Goal: Task Accomplishment & Management: Complete application form

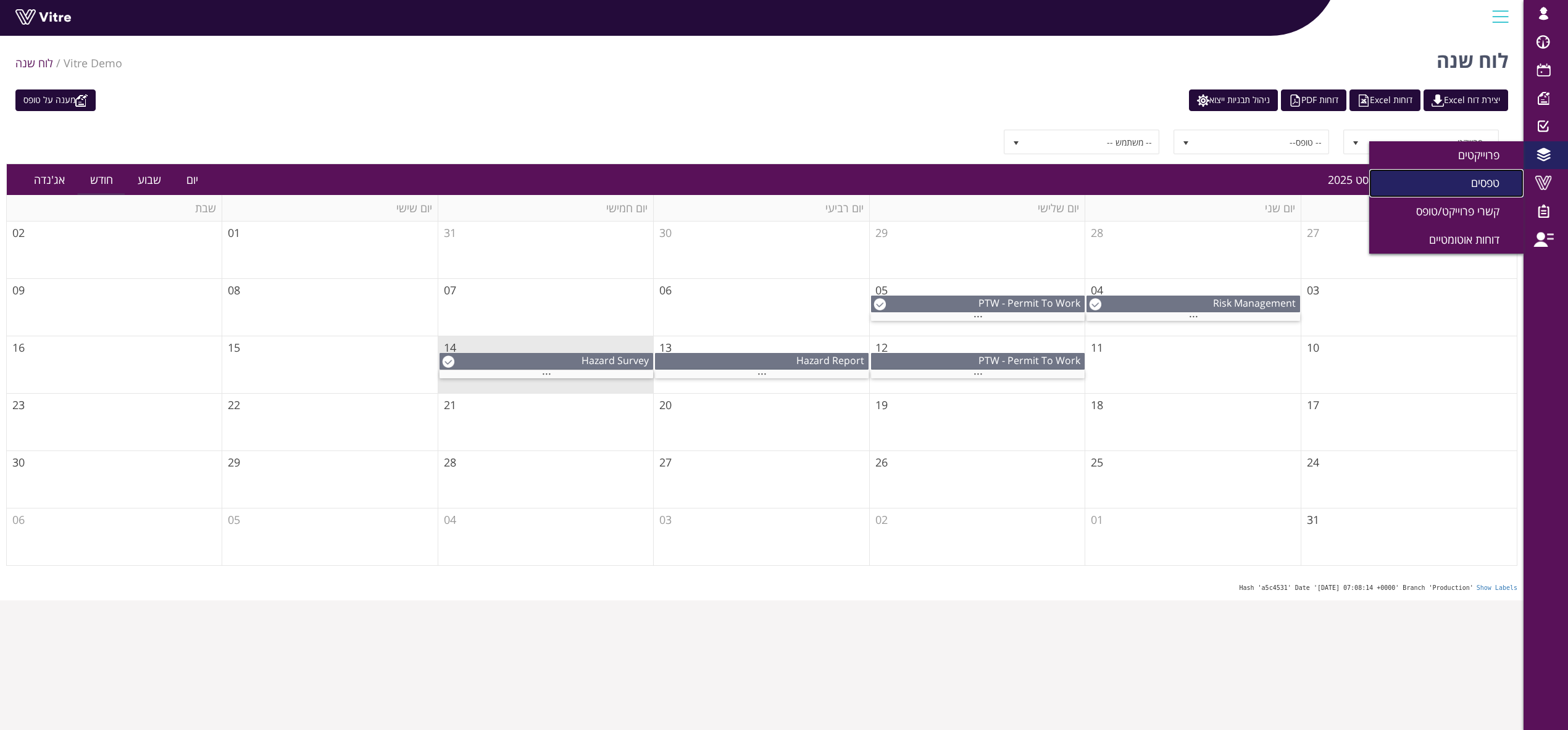
click at [1465, 186] on link "טפסים" at bounding box center [1446, 184] width 154 height 29
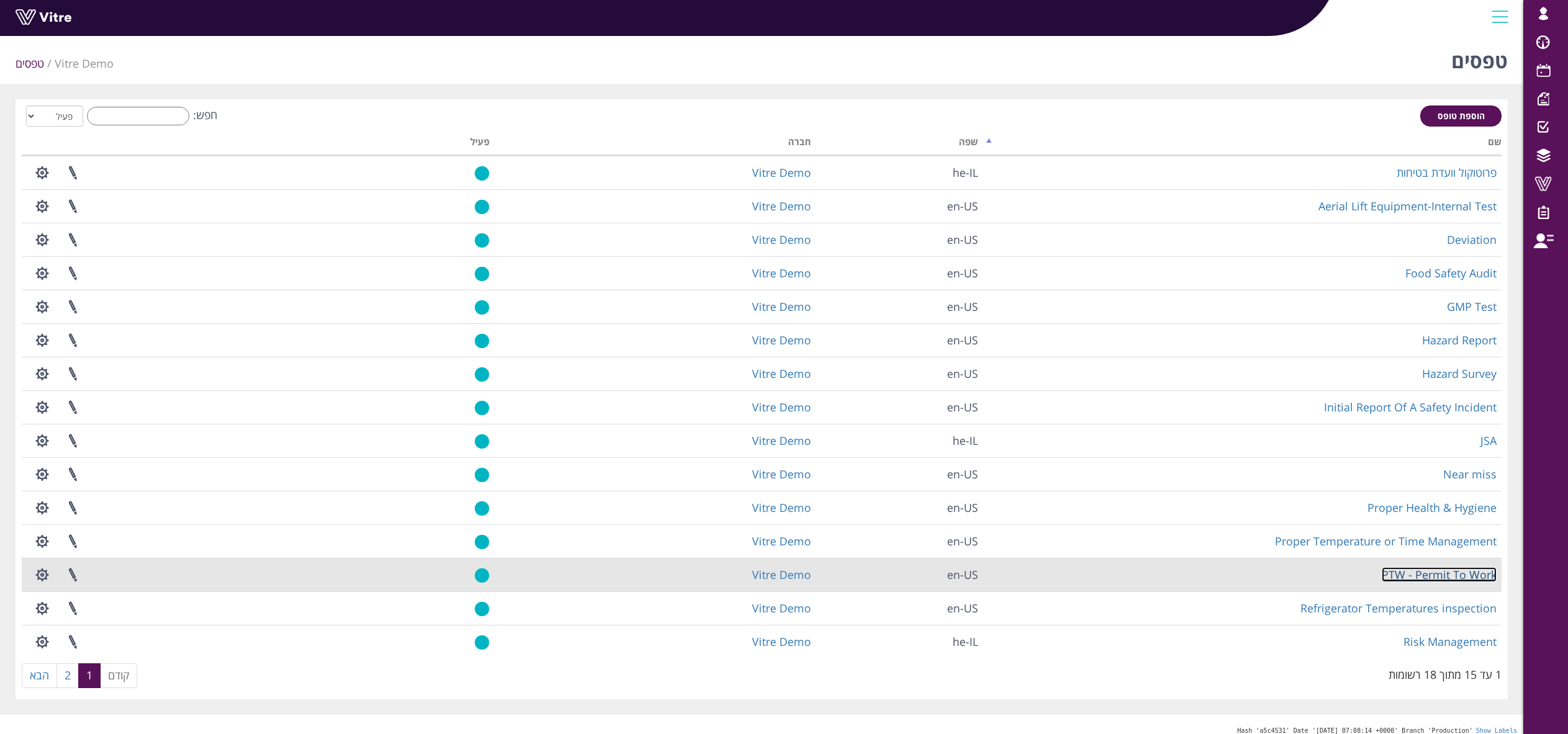
click at [1429, 575] on link "PTW - Permit To Work" at bounding box center [1439, 575] width 115 height 15
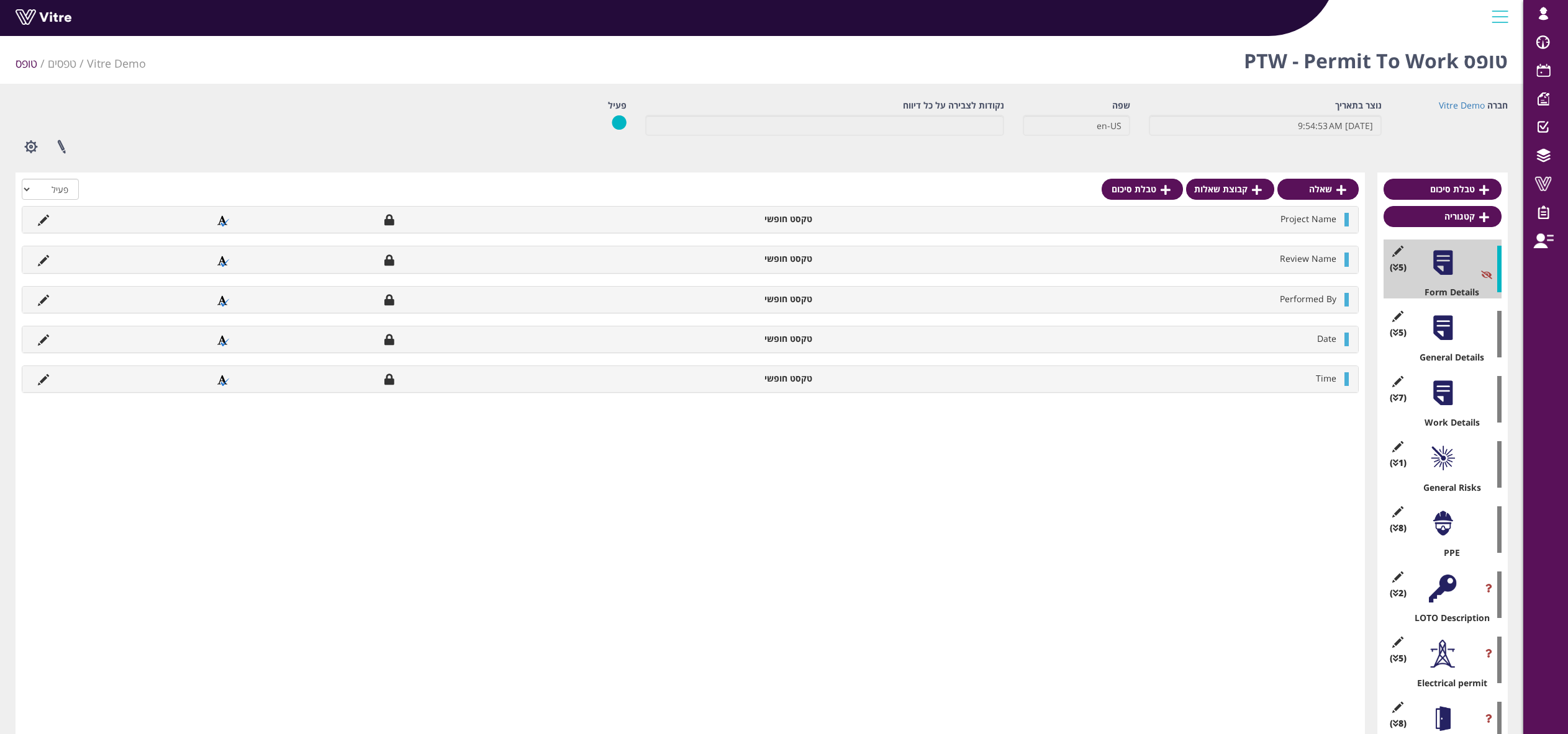
click at [1437, 343] on div "(5 ) General Details" at bounding box center [1443, 335] width 118 height 59
click at [1439, 405] on div at bounding box center [1443, 393] width 28 height 28
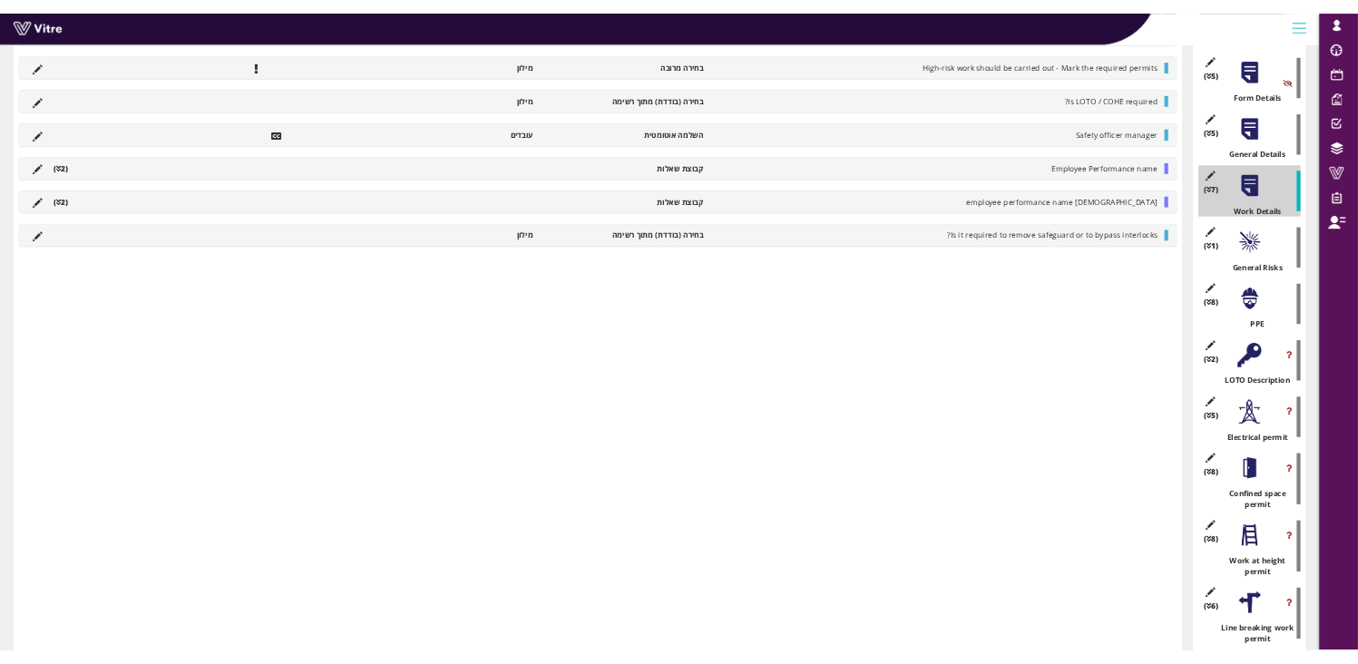
scroll to position [83, 0]
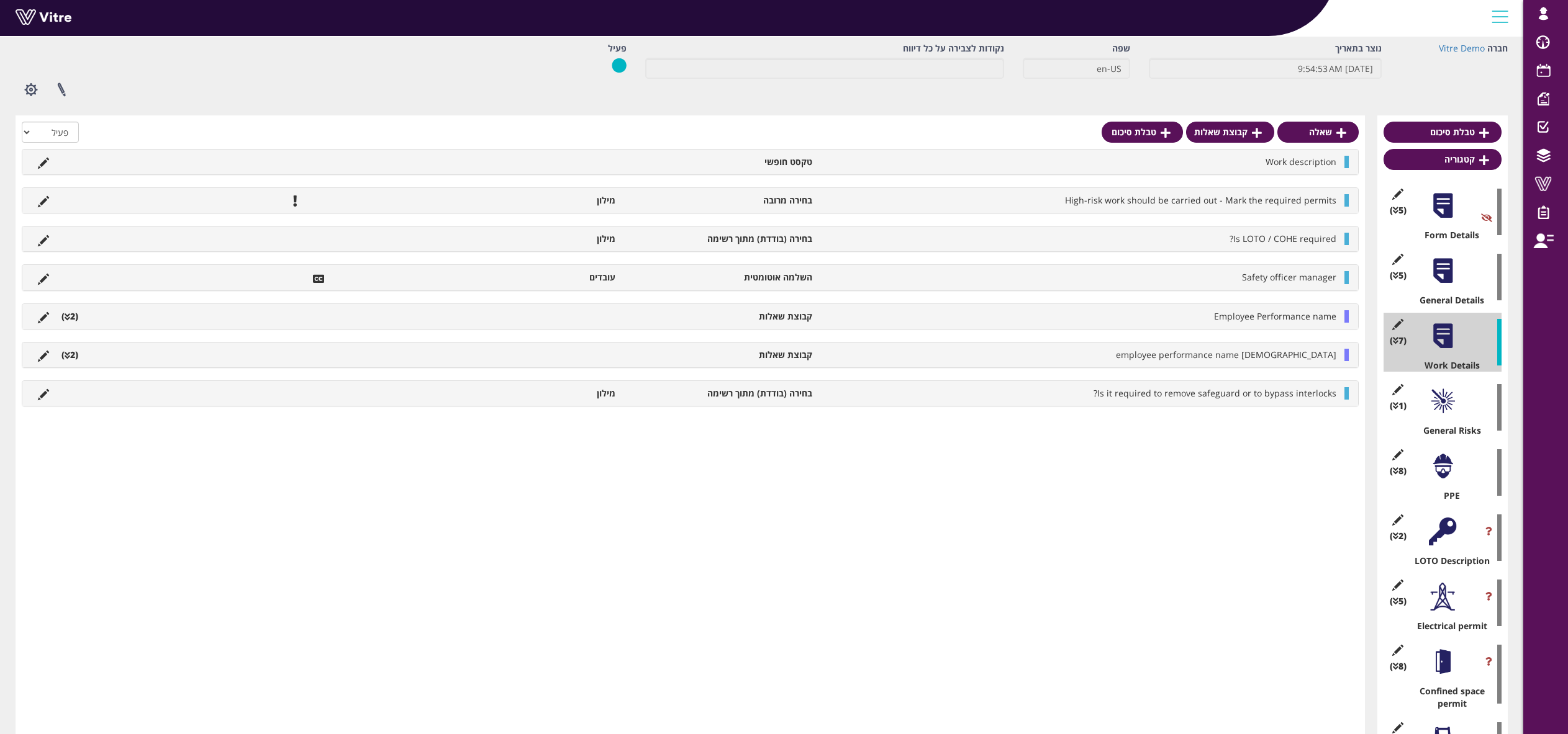
click at [821, 202] on li "High-risk work should be carried out - Mark the required permits" at bounding box center [1081, 200] width 524 height 12
click at [42, 203] on icon at bounding box center [43, 202] width 11 height 11
